Goal: Information Seeking & Learning: Learn about a topic

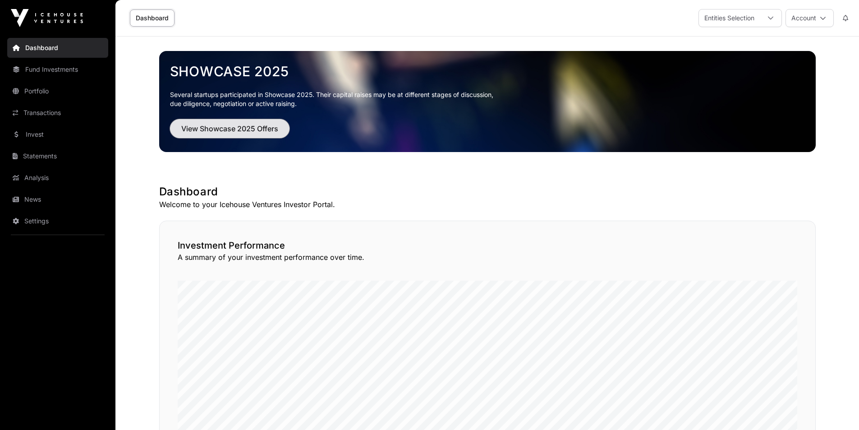
click at [213, 130] on span "View Showcase 2025 Offers" at bounding box center [229, 128] width 97 height 11
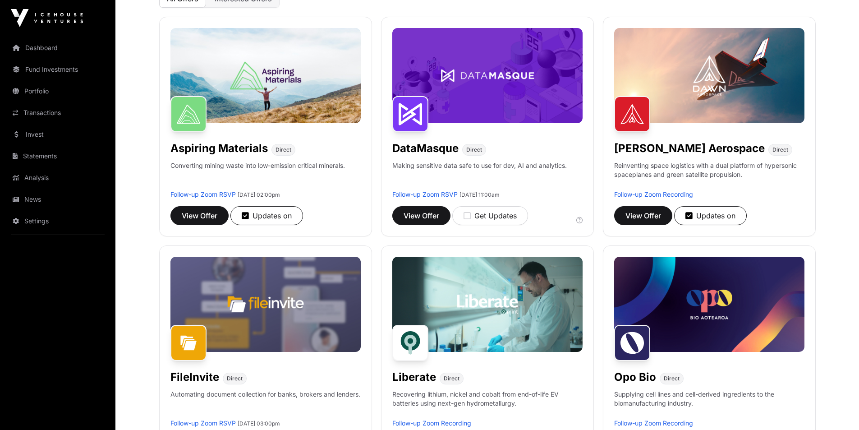
scroll to position [135, 0]
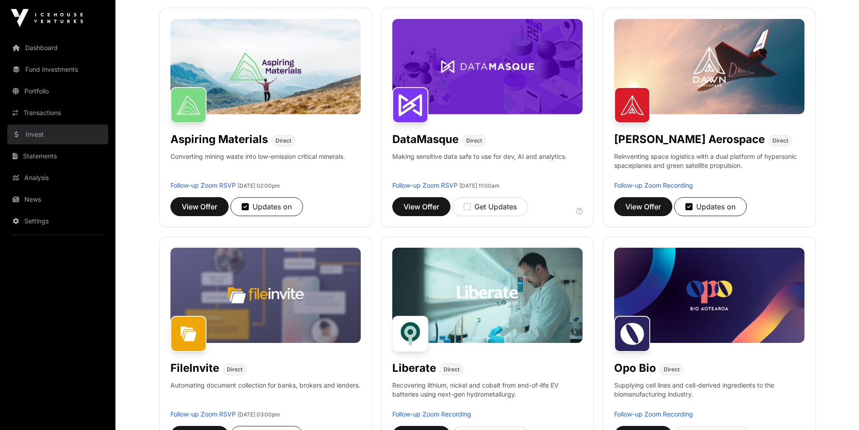
click at [37, 132] on link "Invest" at bounding box center [57, 135] width 101 height 20
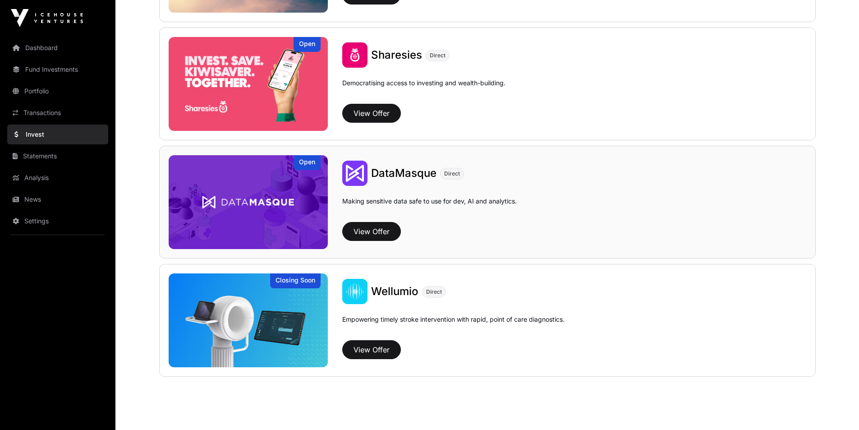
scroll to position [1175, 0]
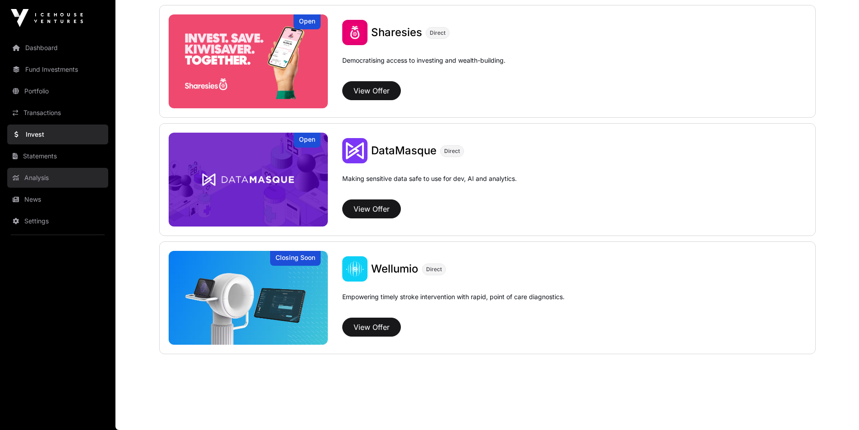
click at [35, 177] on link "Analysis" at bounding box center [57, 178] width 101 height 20
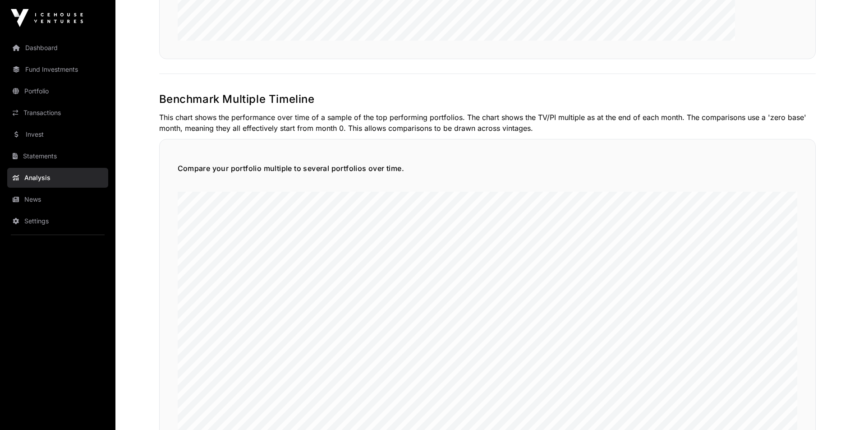
scroll to position [2166, 0]
